Goal: Task Accomplishment & Management: Use online tool/utility

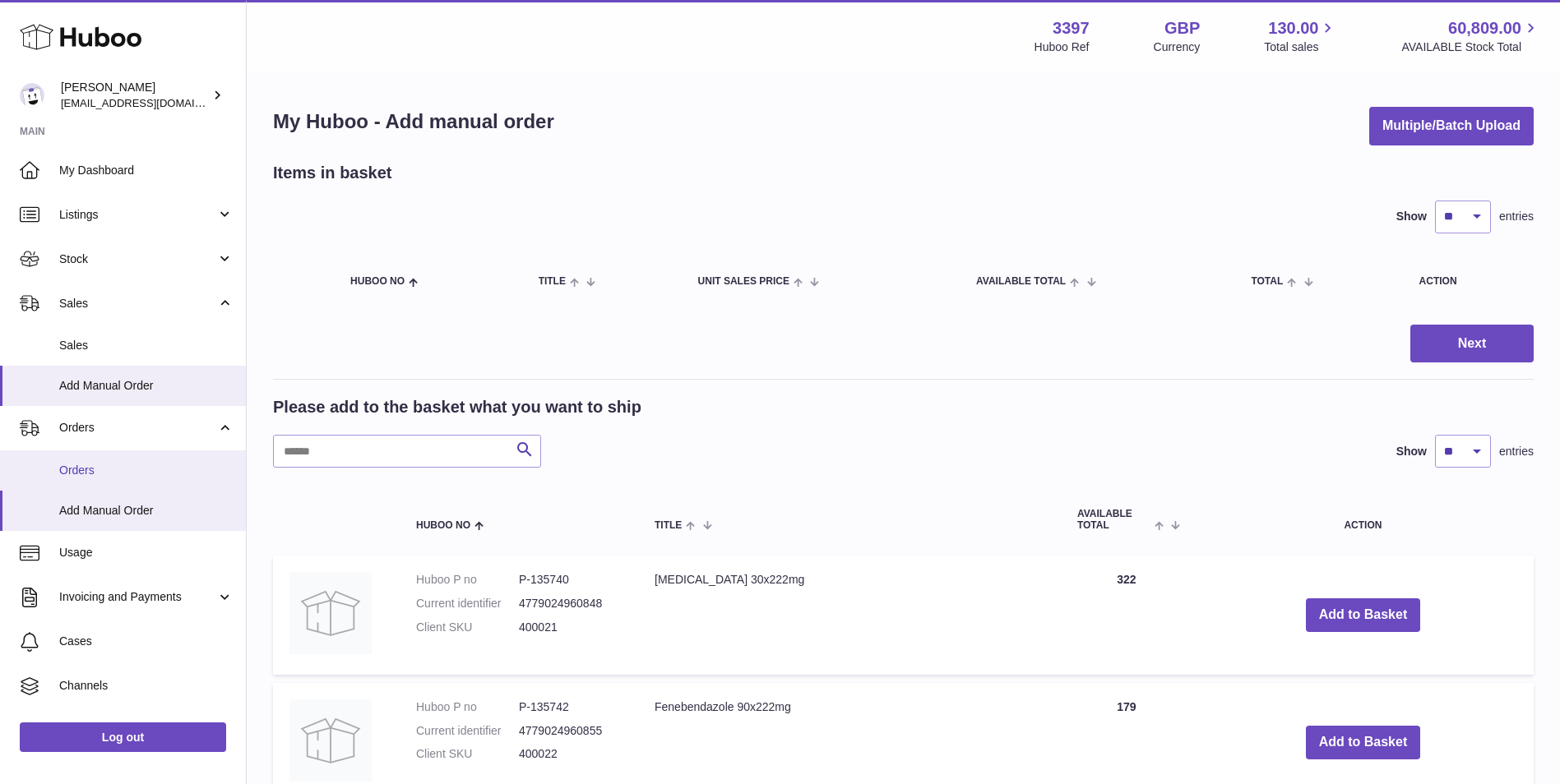
click at [98, 463] on span "Orders" at bounding box center [147, 470] width 174 height 16
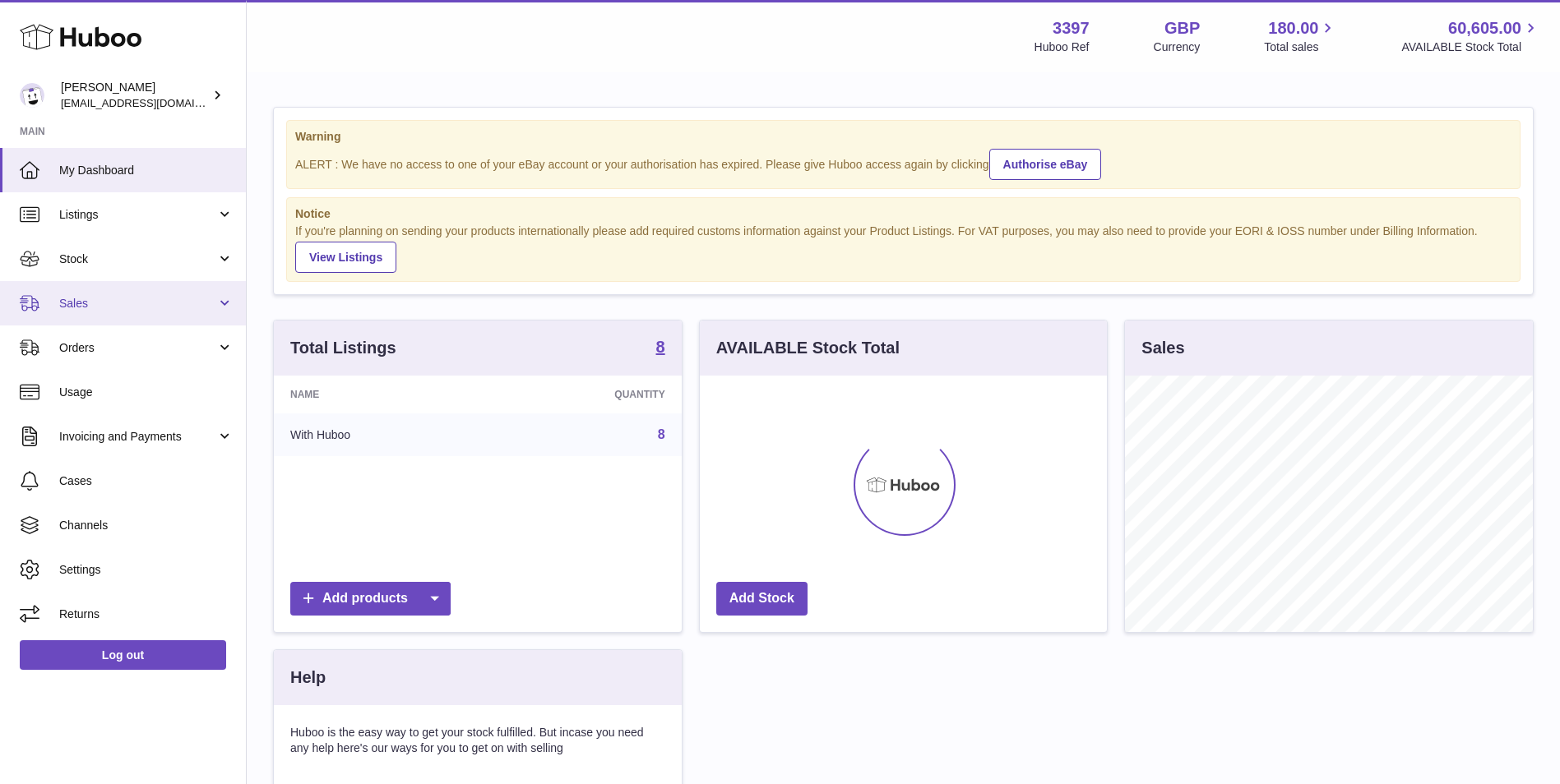
scroll to position [256, 407]
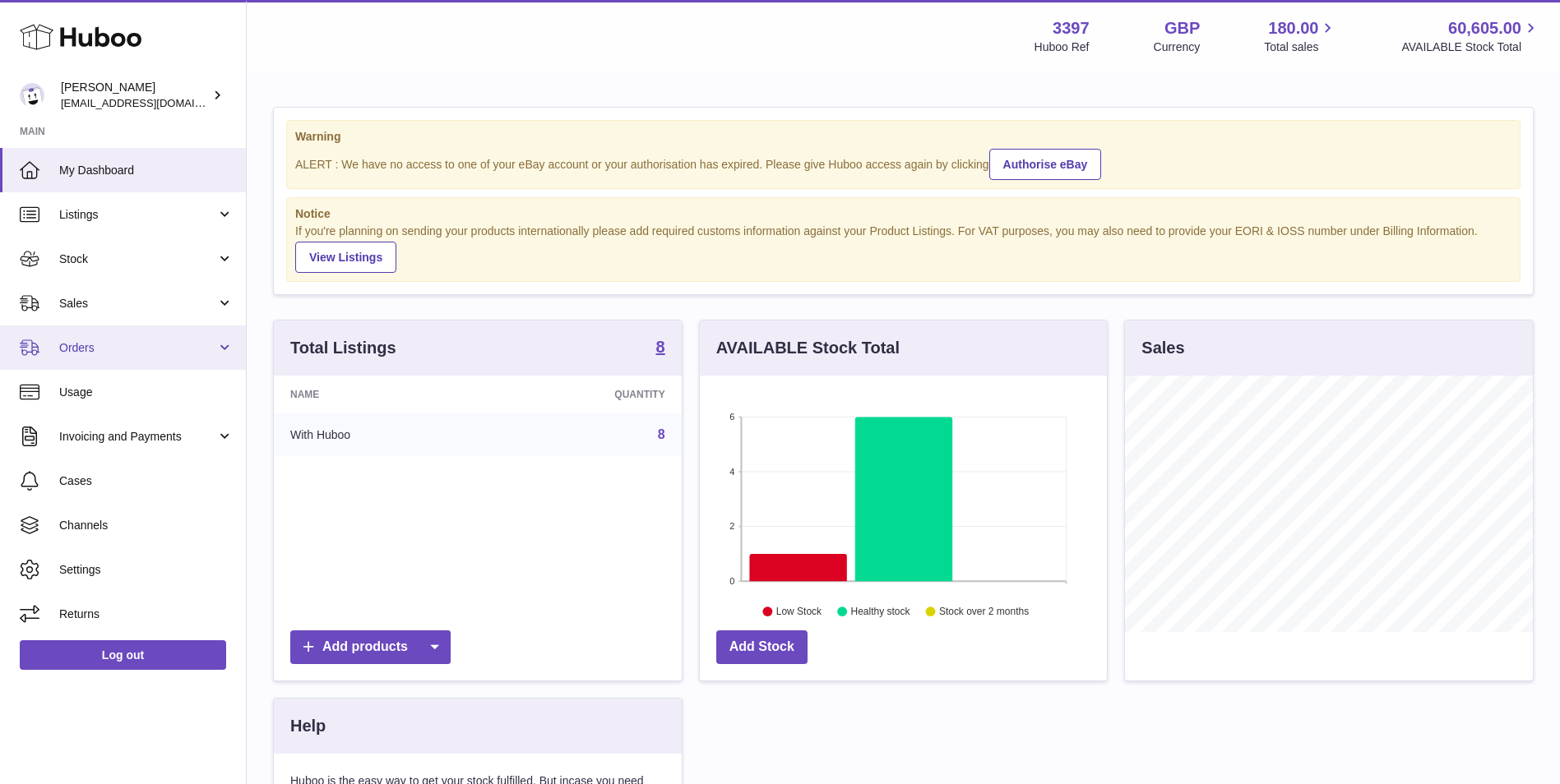
click at [87, 356] on link "Orders" at bounding box center [123, 348] width 245 height 44
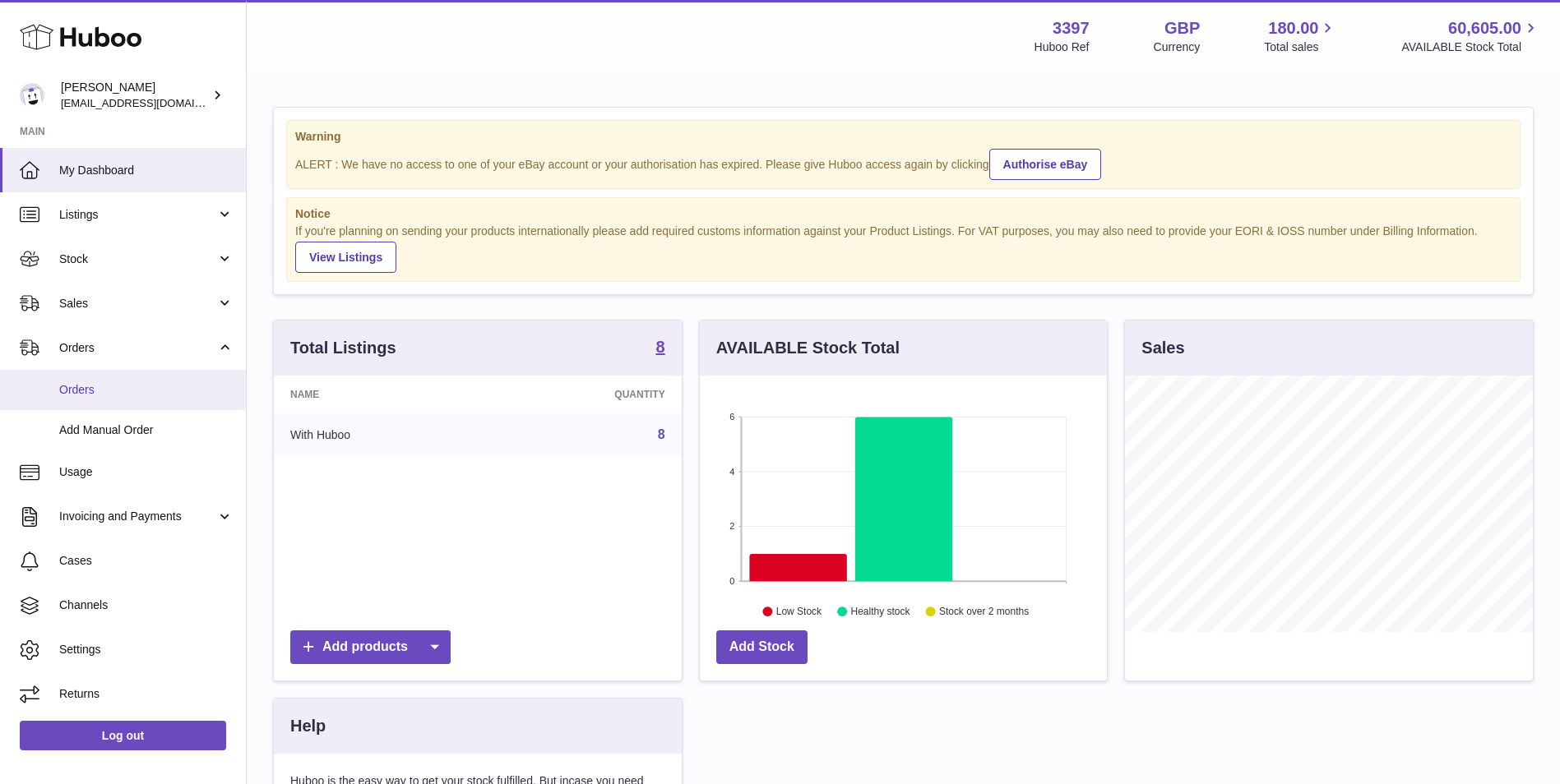
click at [84, 394] on span "Orders" at bounding box center [147, 390] width 174 height 16
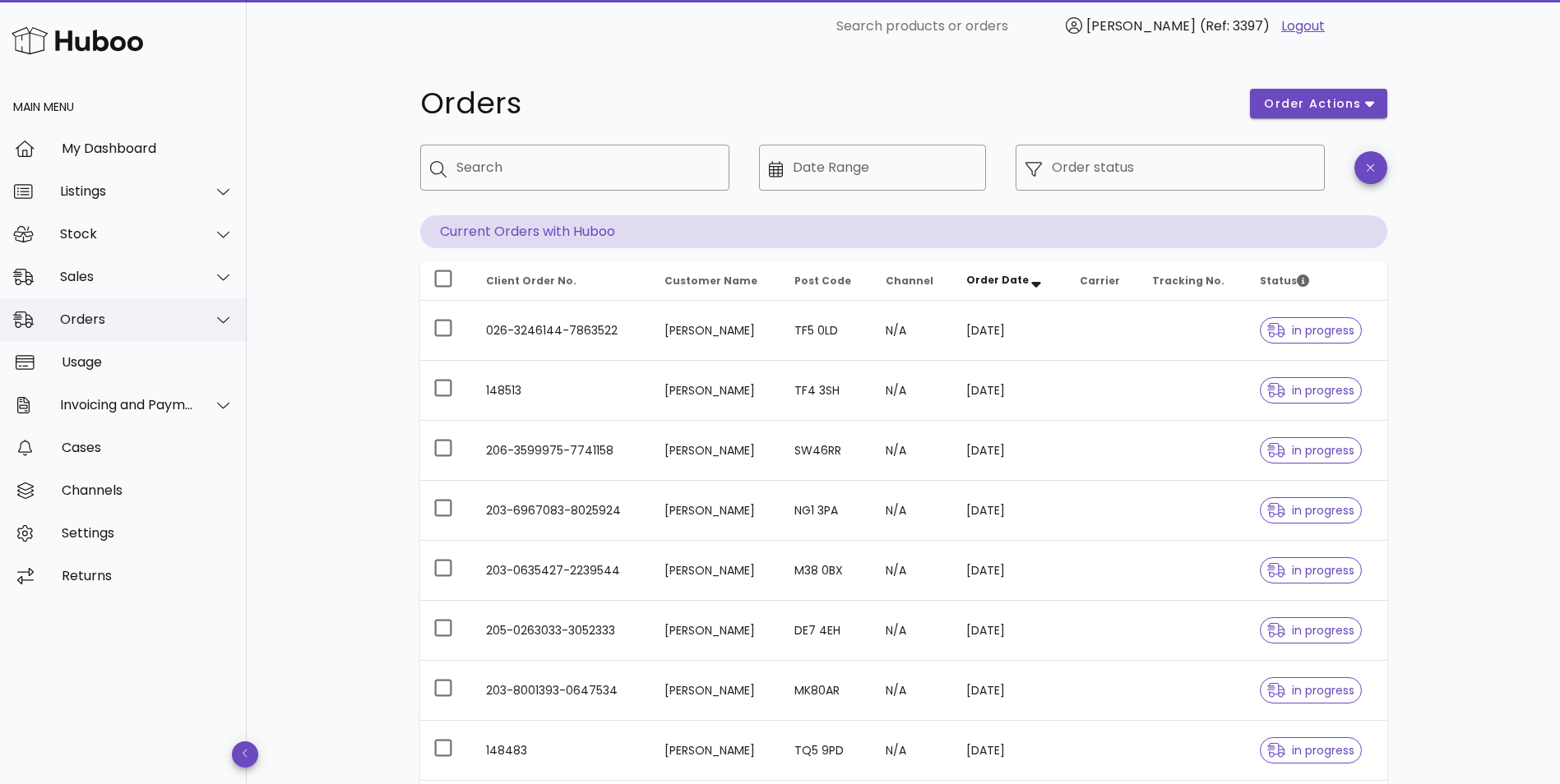
click at [92, 317] on div "Orders" at bounding box center [126, 319] width 134 height 16
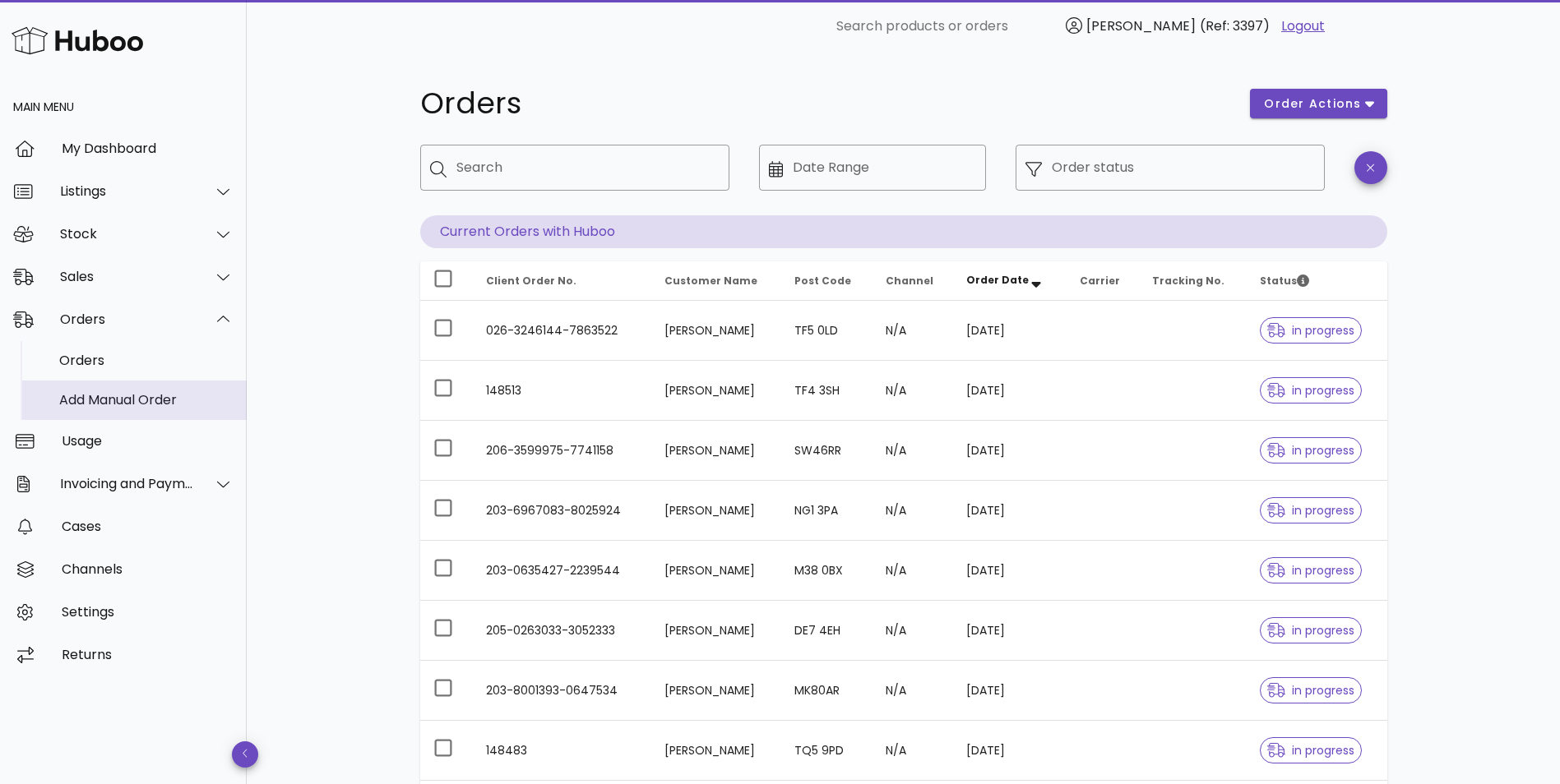
click at [73, 391] on div "Add Manual Order" at bounding box center [147, 400] width 174 height 36
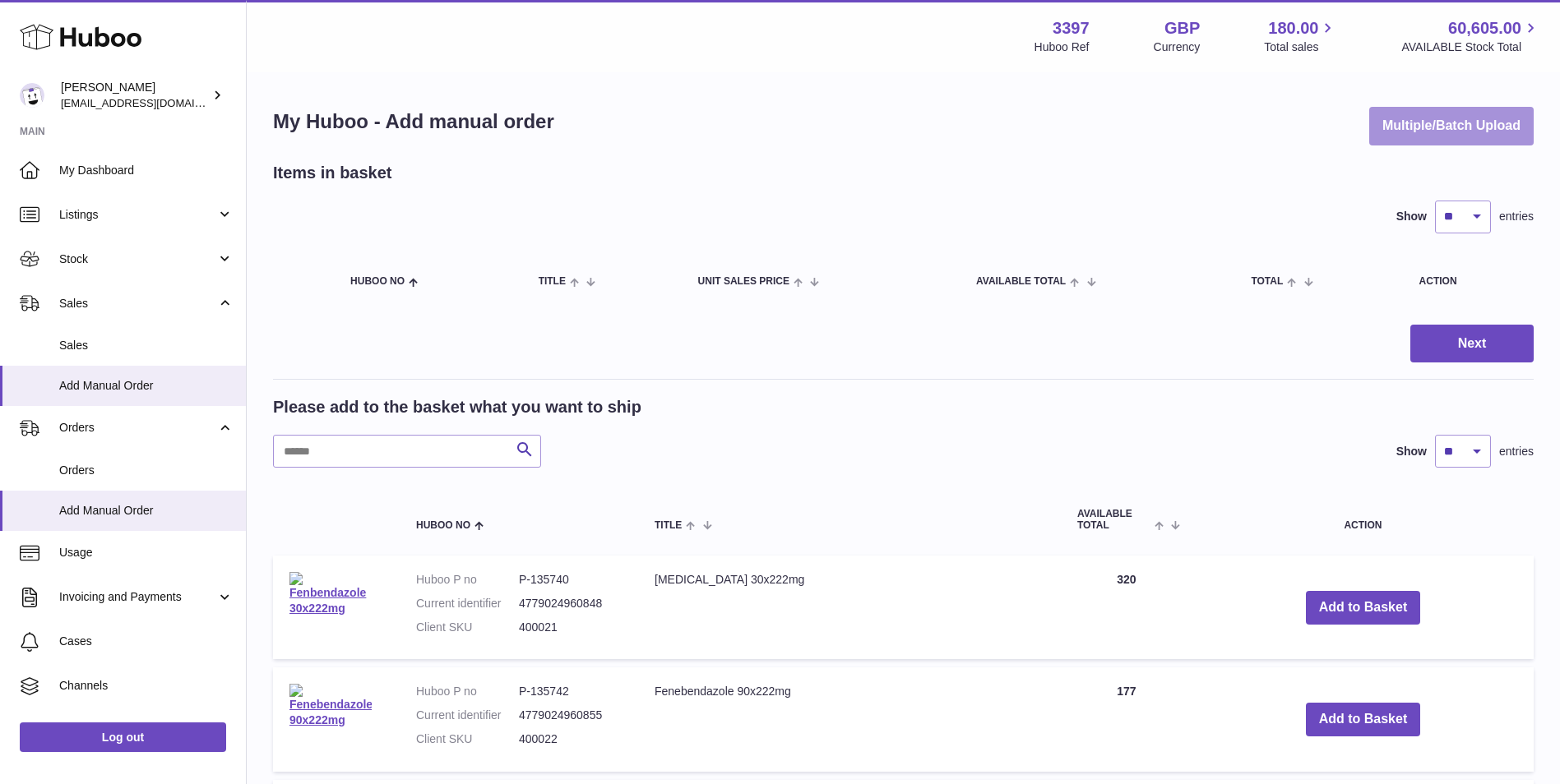
click at [1451, 117] on button "Multiple/Batch Upload" at bounding box center [1451, 125] width 165 height 38
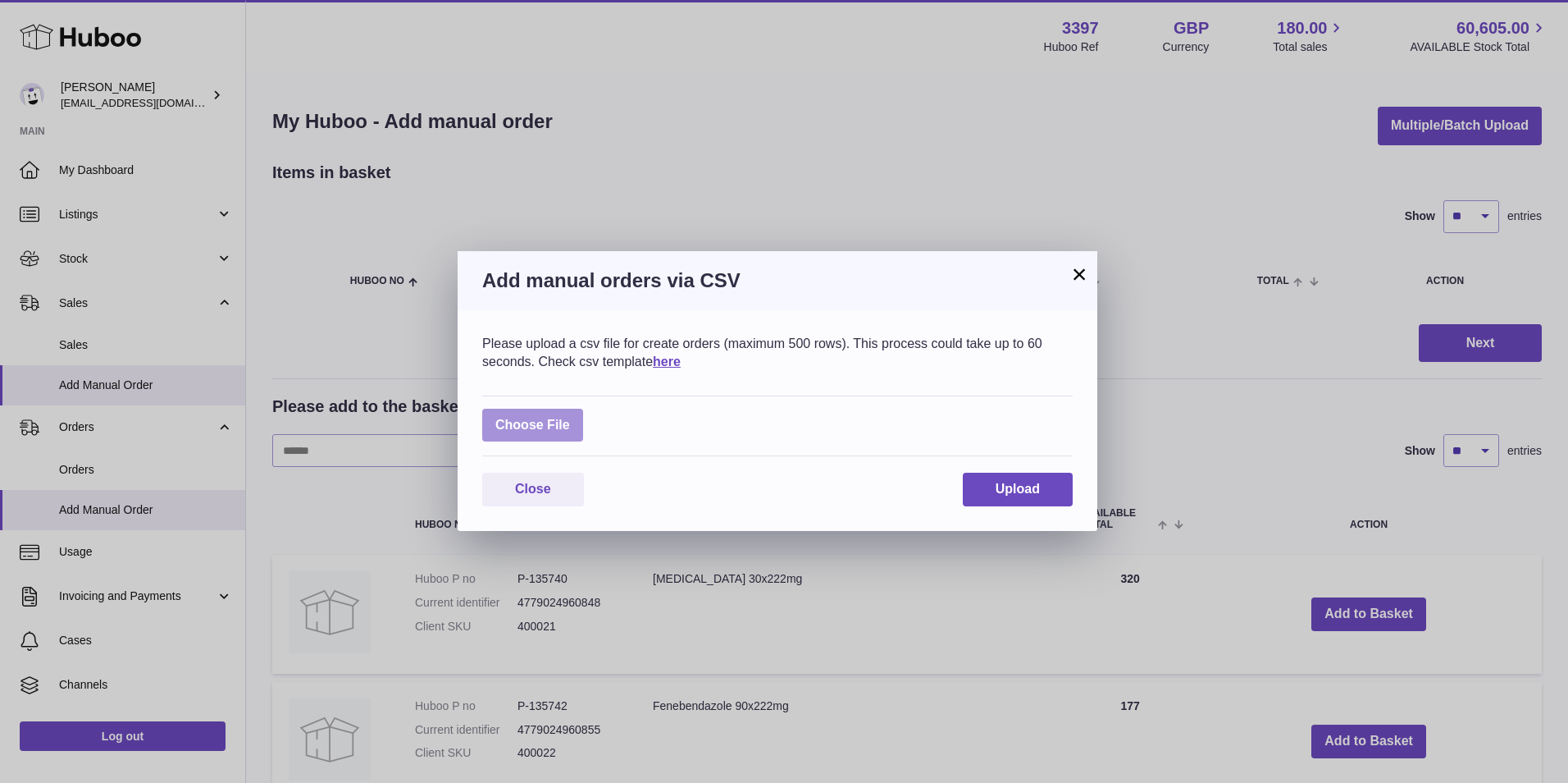
click at [505, 423] on label at bounding box center [533, 425] width 101 height 34
click at [570, 418] on input "file" at bounding box center [570, 417] width 1 height 1
type input "**********"
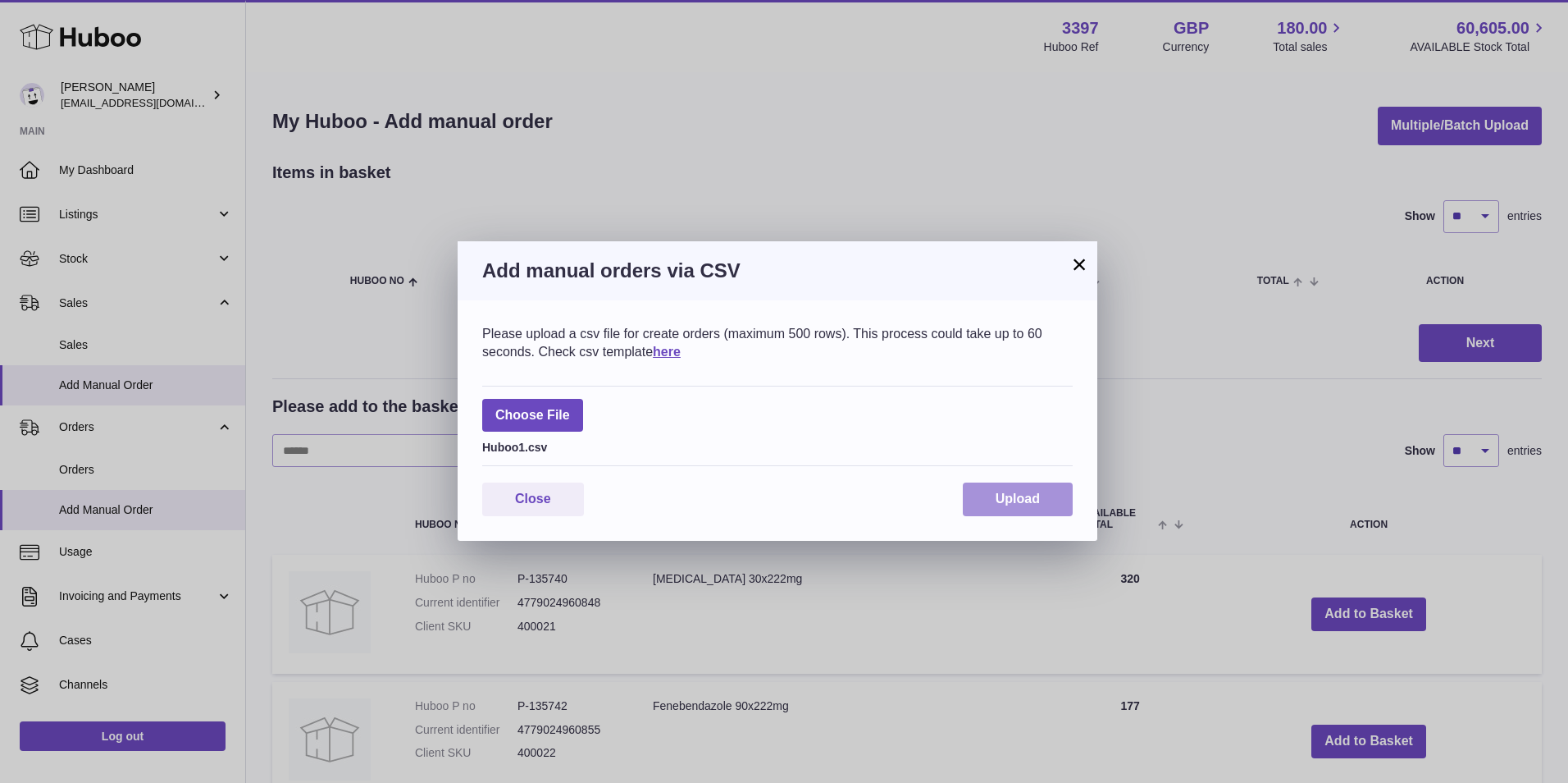
click at [1023, 501] on span "Upload" at bounding box center [1018, 499] width 44 height 14
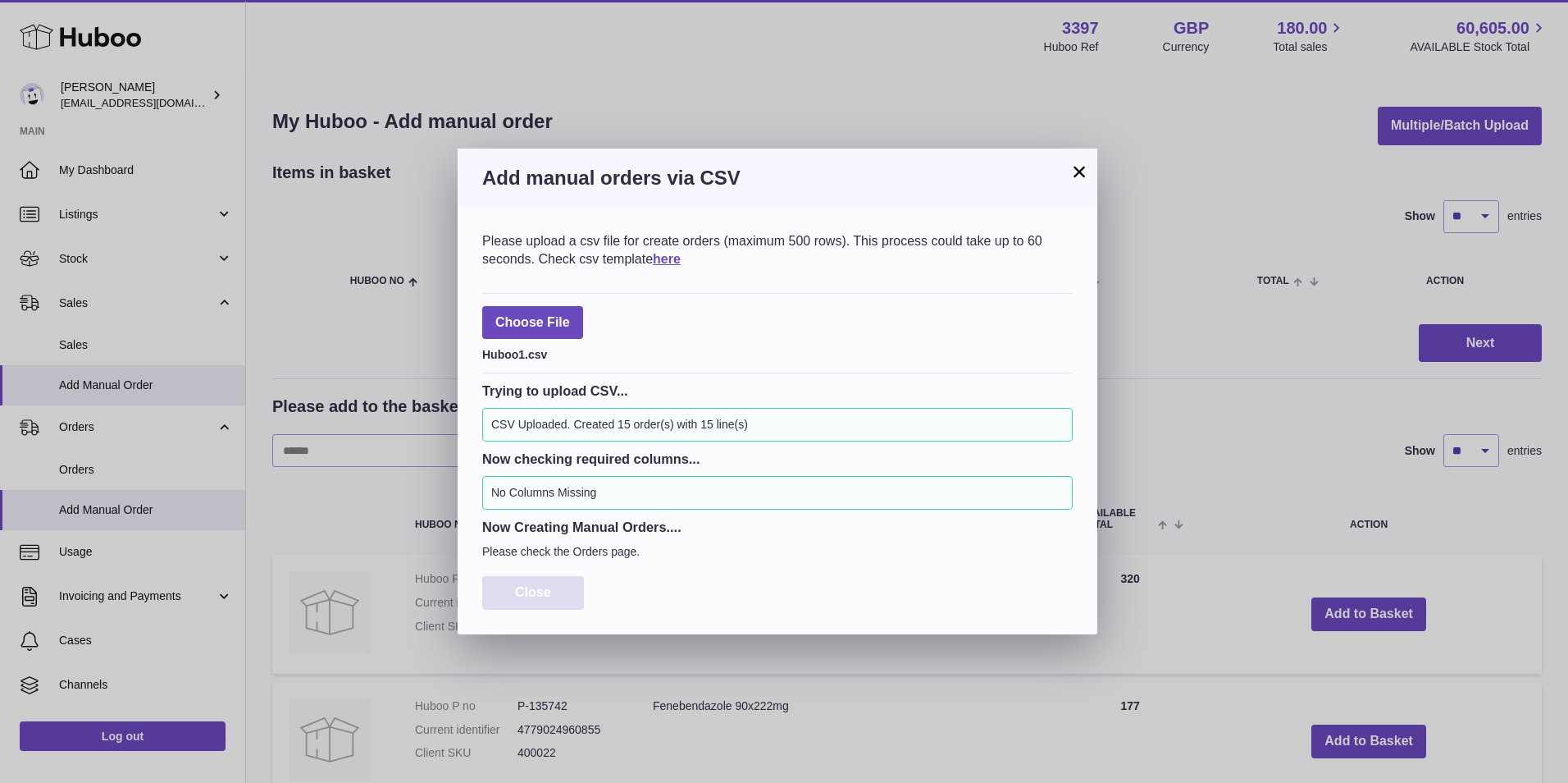
click at [535, 600] on button "Close" at bounding box center [533, 593] width 102 height 34
